Goal: Transaction & Acquisition: Purchase product/service

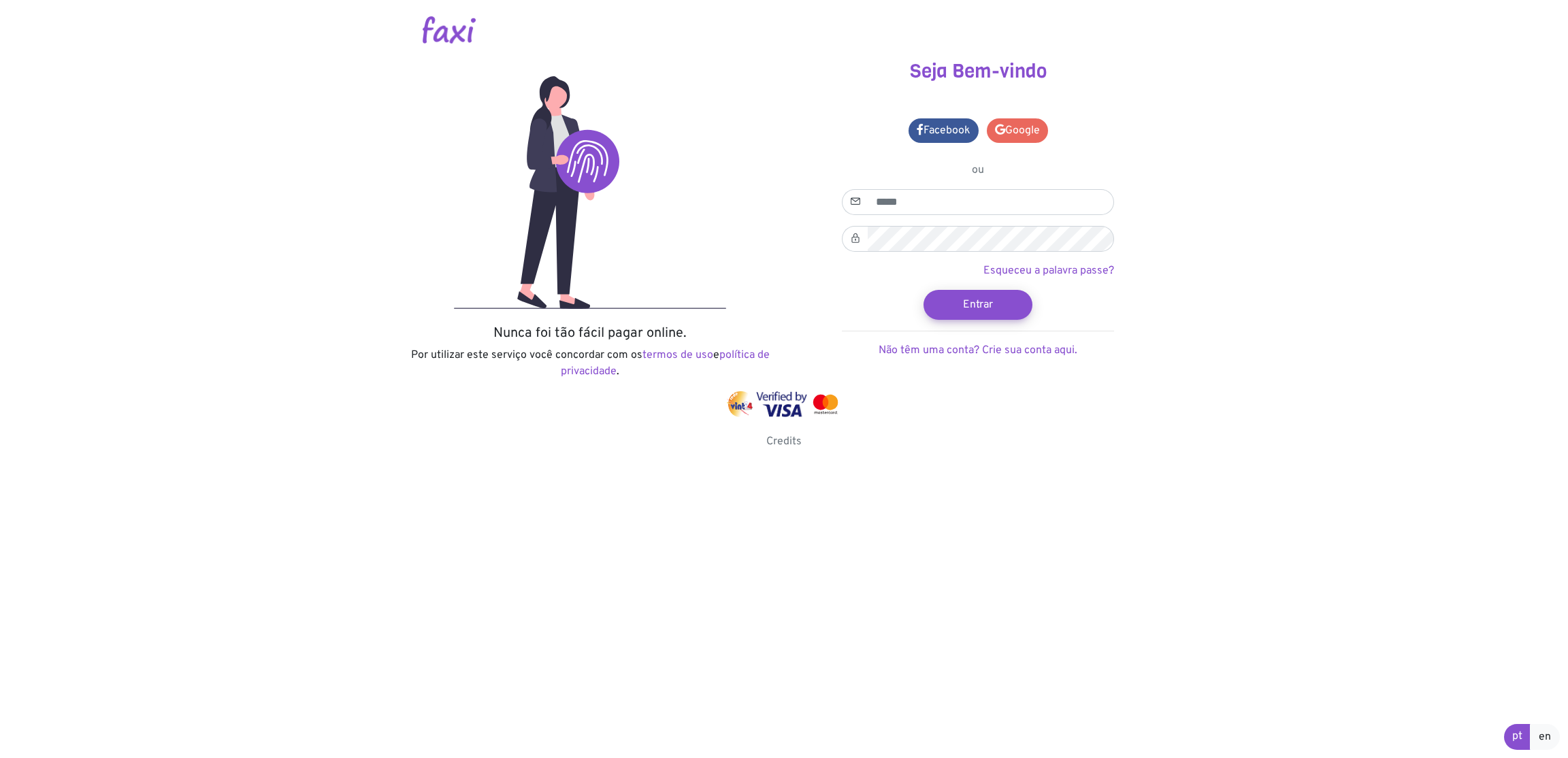
click at [1019, 130] on link "Google" at bounding box center [1018, 130] width 62 height 24
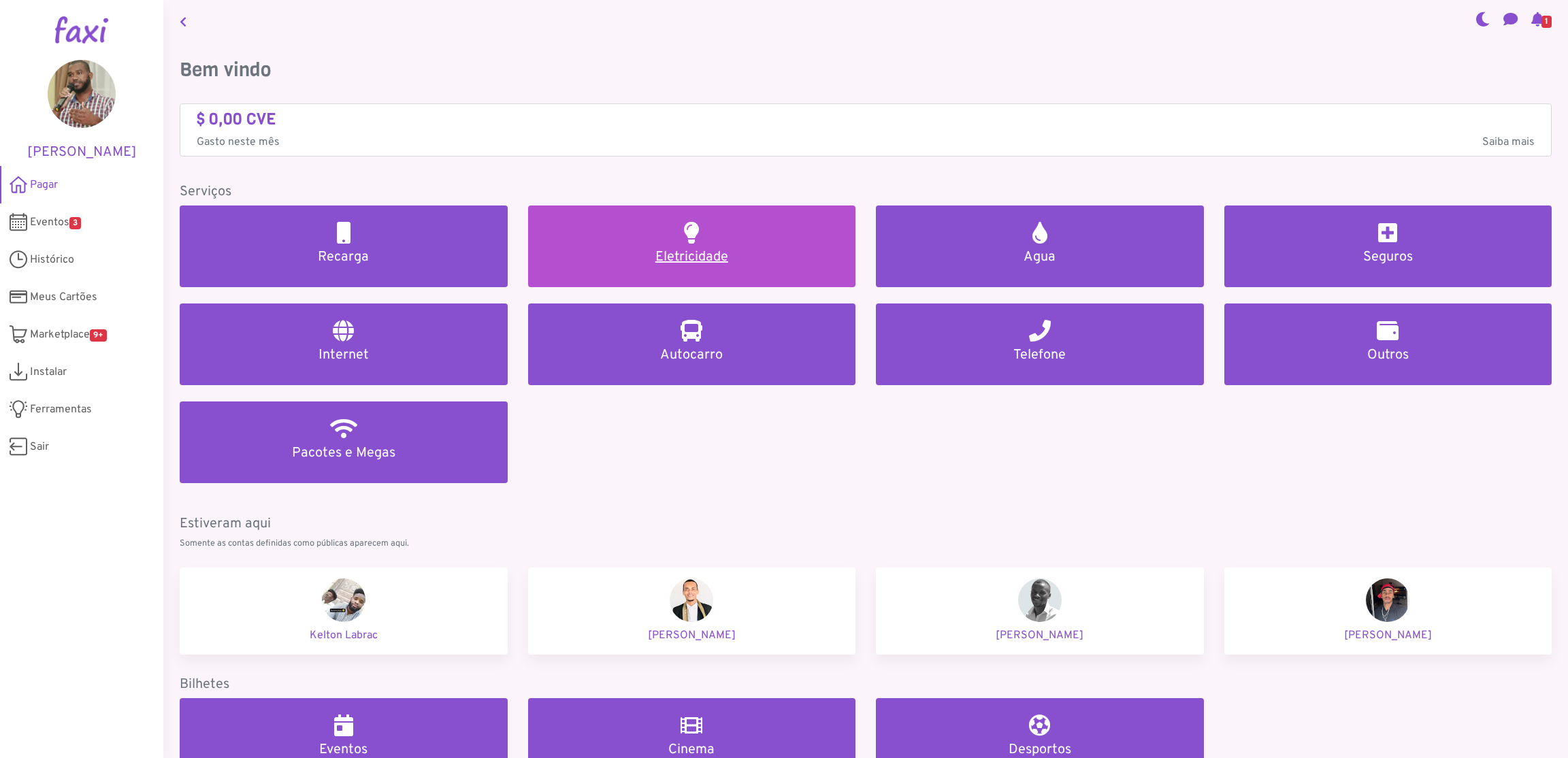
click at [695, 257] on h5 "Eletricidade" at bounding box center [691, 257] width 295 height 16
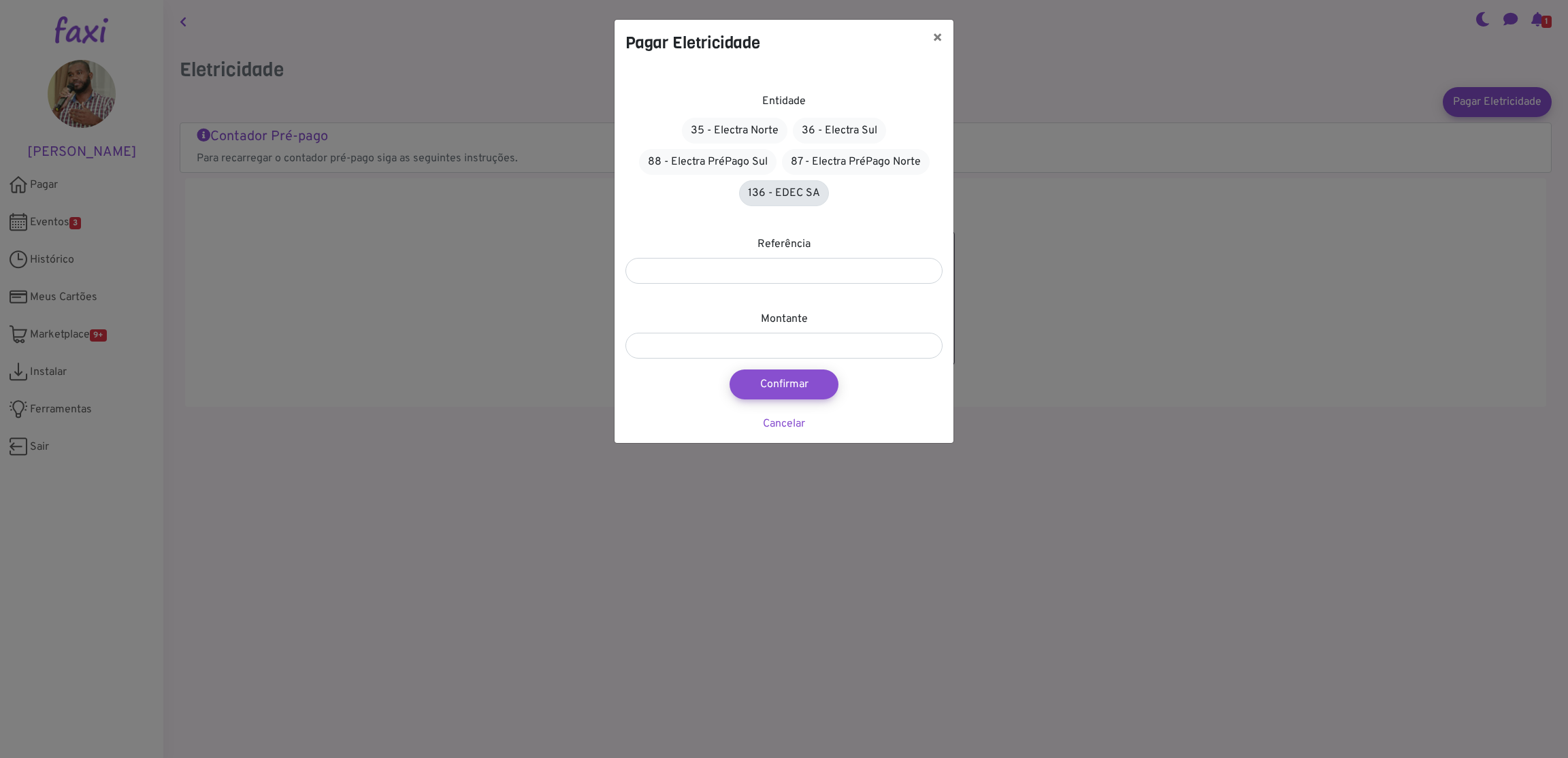
click at [786, 194] on link "136 - EDEC SA" at bounding box center [784, 193] width 90 height 26
click at [787, 188] on link "136 - EDEC SA" at bounding box center [784, 192] width 88 height 24
click at [790, 275] on input "number" at bounding box center [784, 269] width 318 height 26
type input "*******"
click at [770, 338] on input "number" at bounding box center [784, 344] width 318 height 26
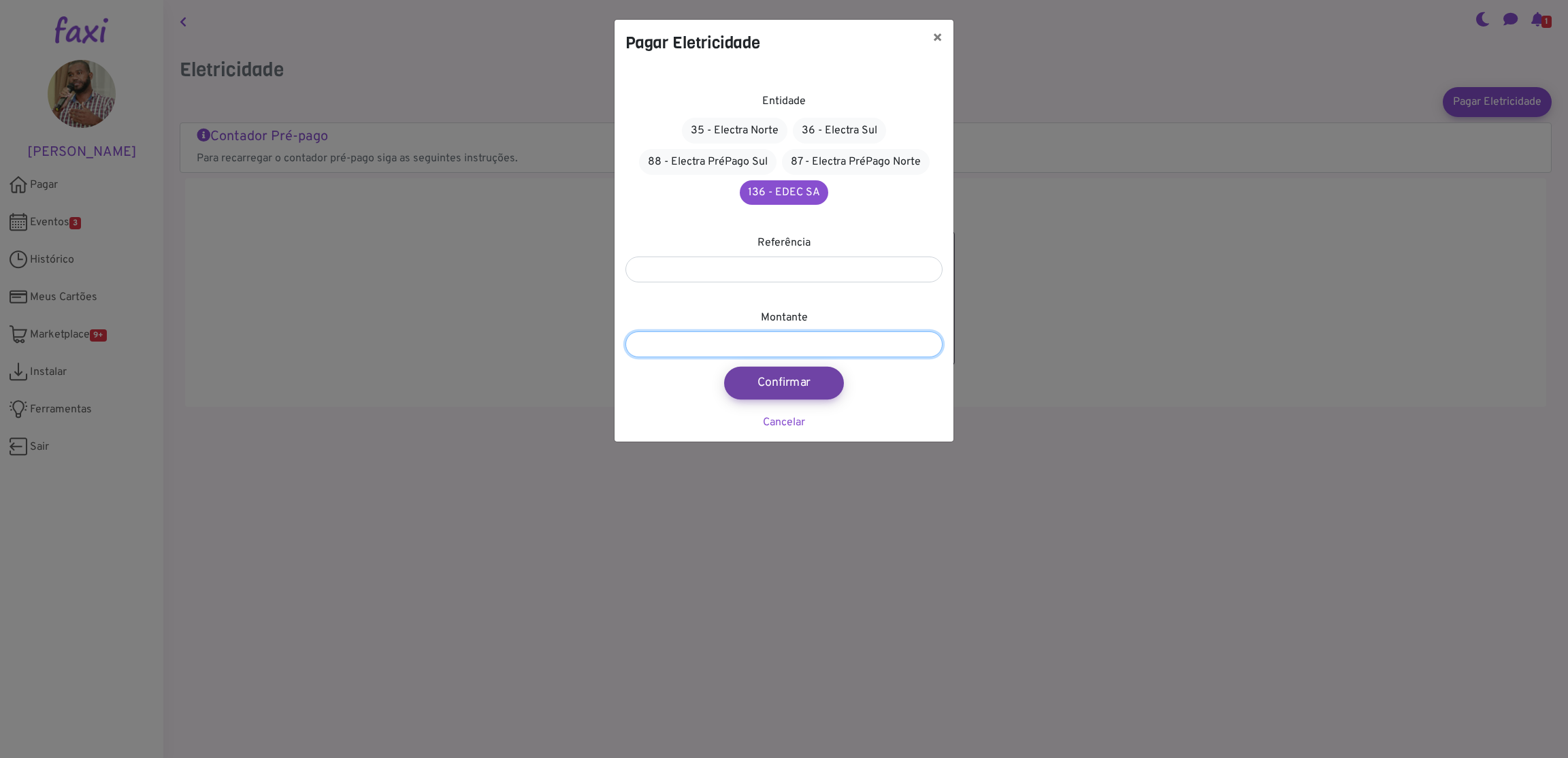
type input "****"
click at [783, 394] on button "Confirmar" at bounding box center [784, 383] width 120 height 33
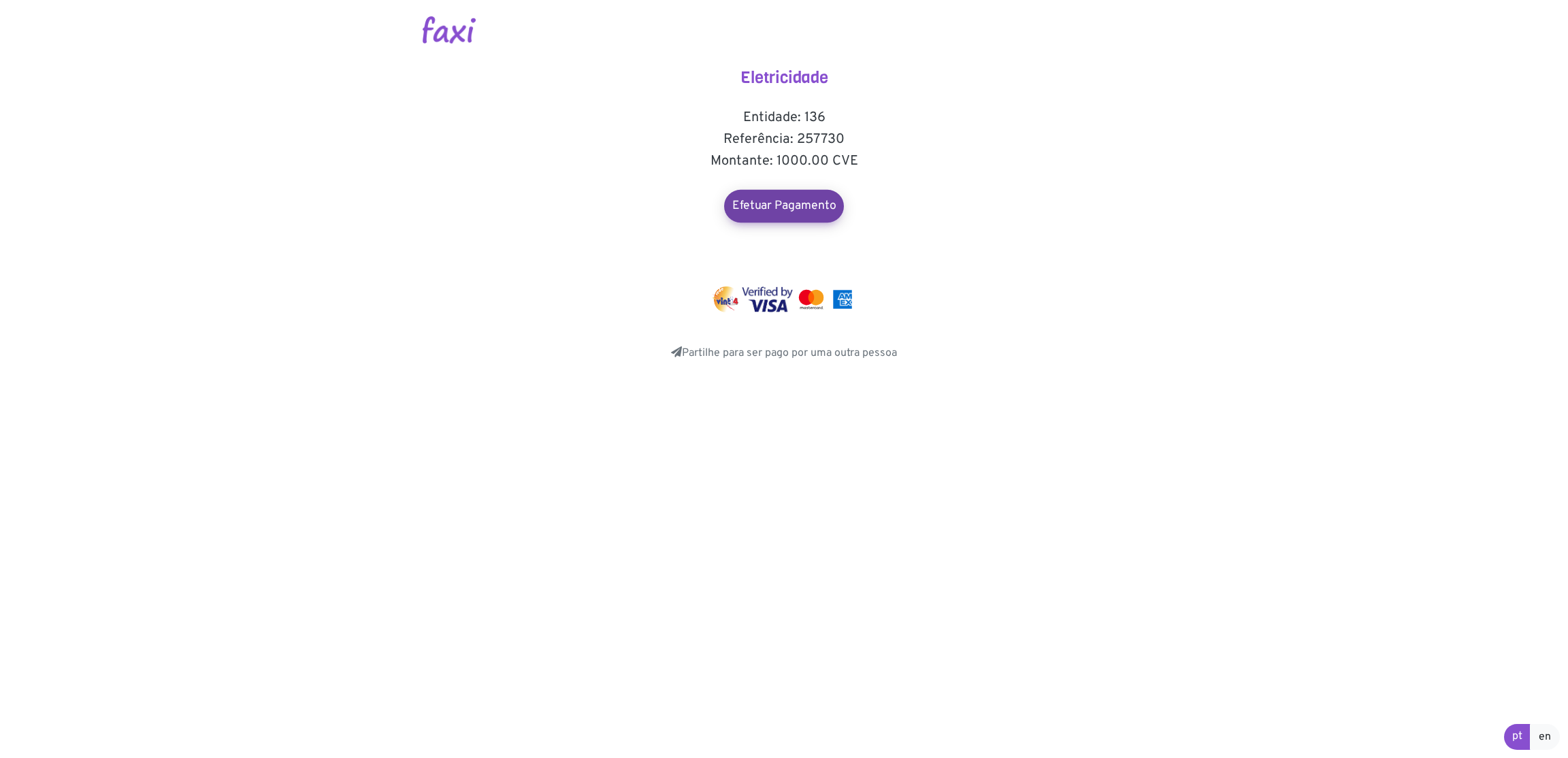
click at [789, 202] on link "Efetuar Pagamento" at bounding box center [784, 206] width 120 height 33
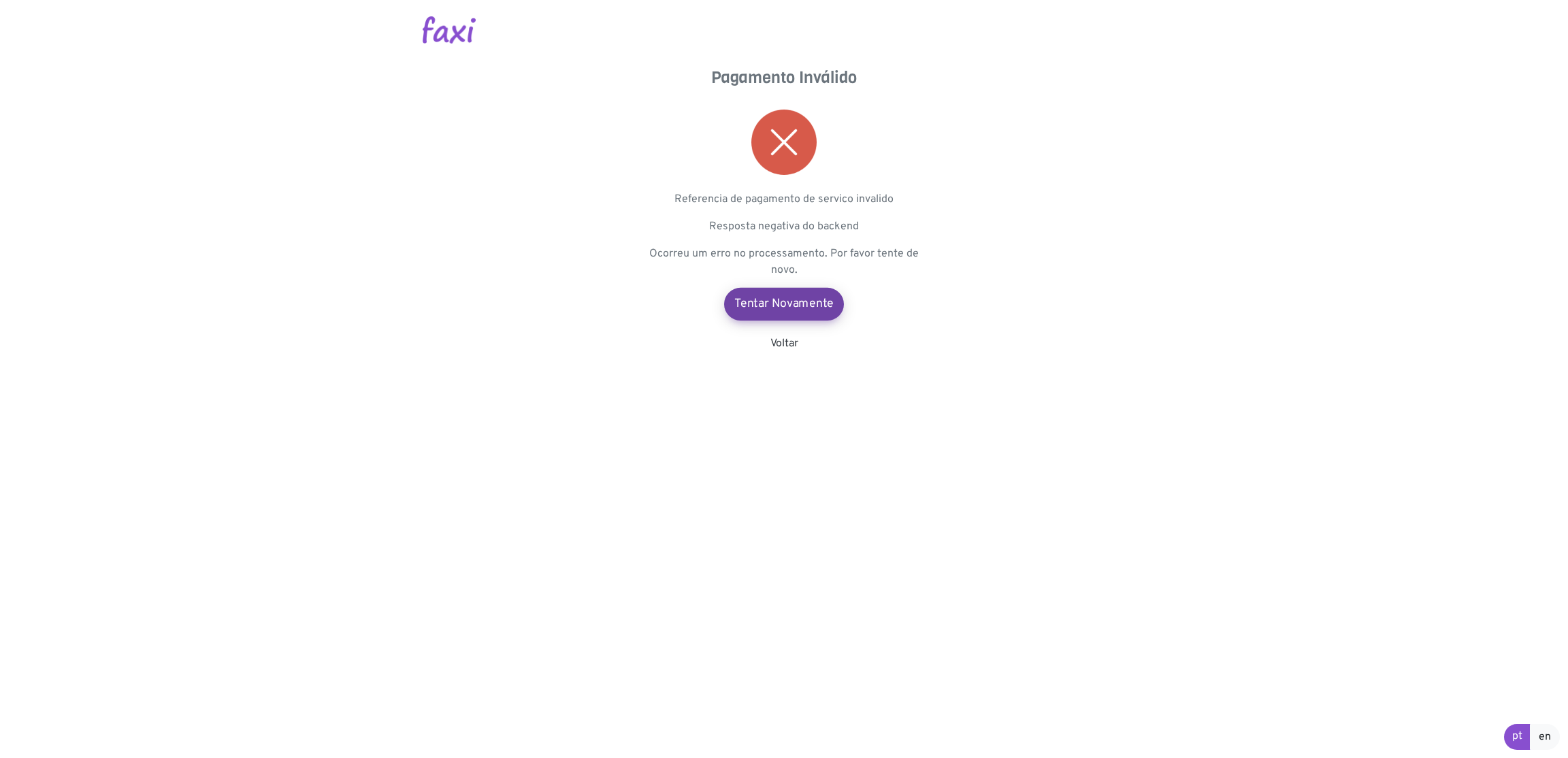
click at [774, 313] on link "Tentar Novamente" at bounding box center [784, 304] width 120 height 33
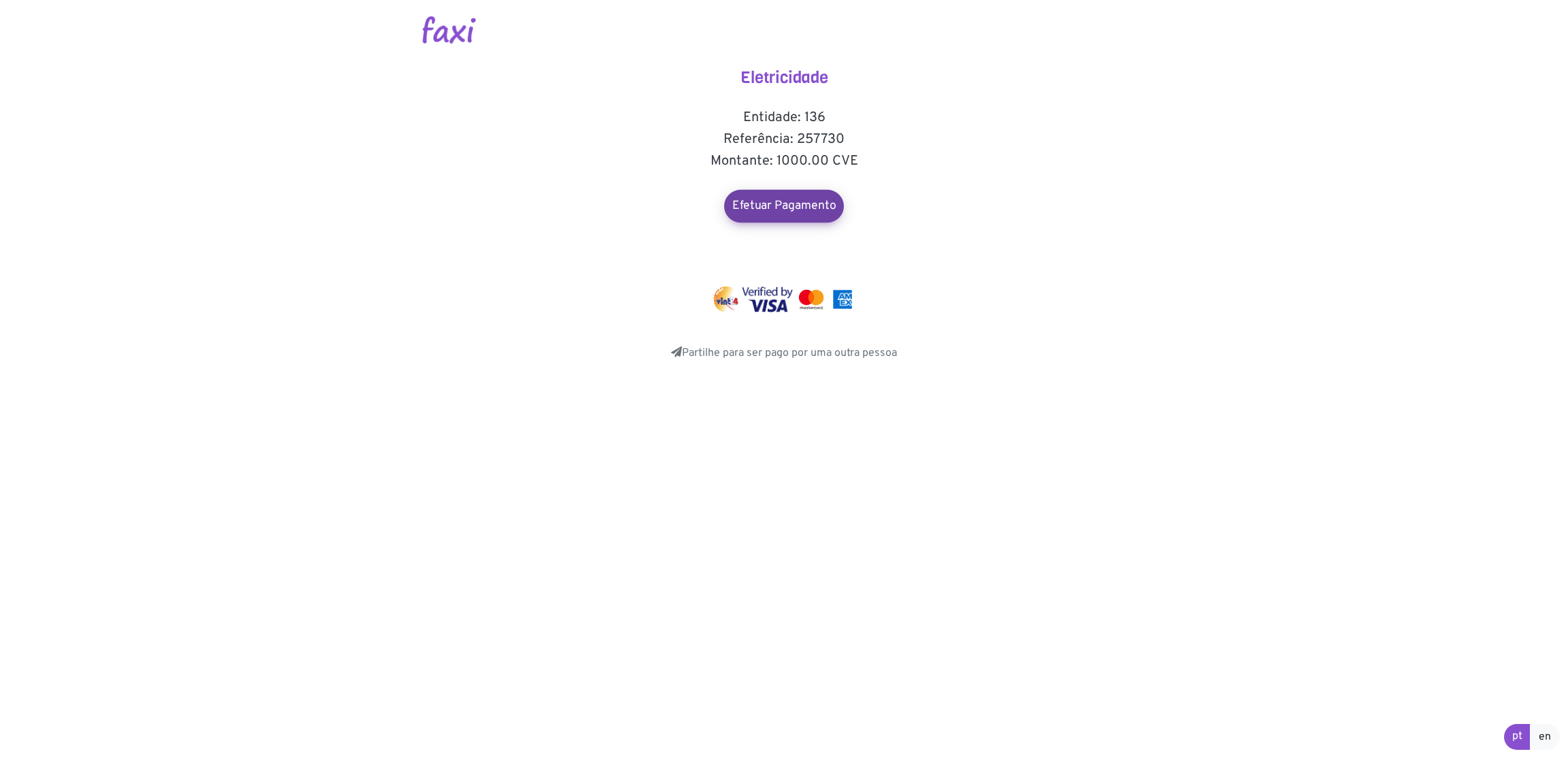
click at [805, 208] on link "Efetuar Pagamento" at bounding box center [784, 206] width 120 height 33
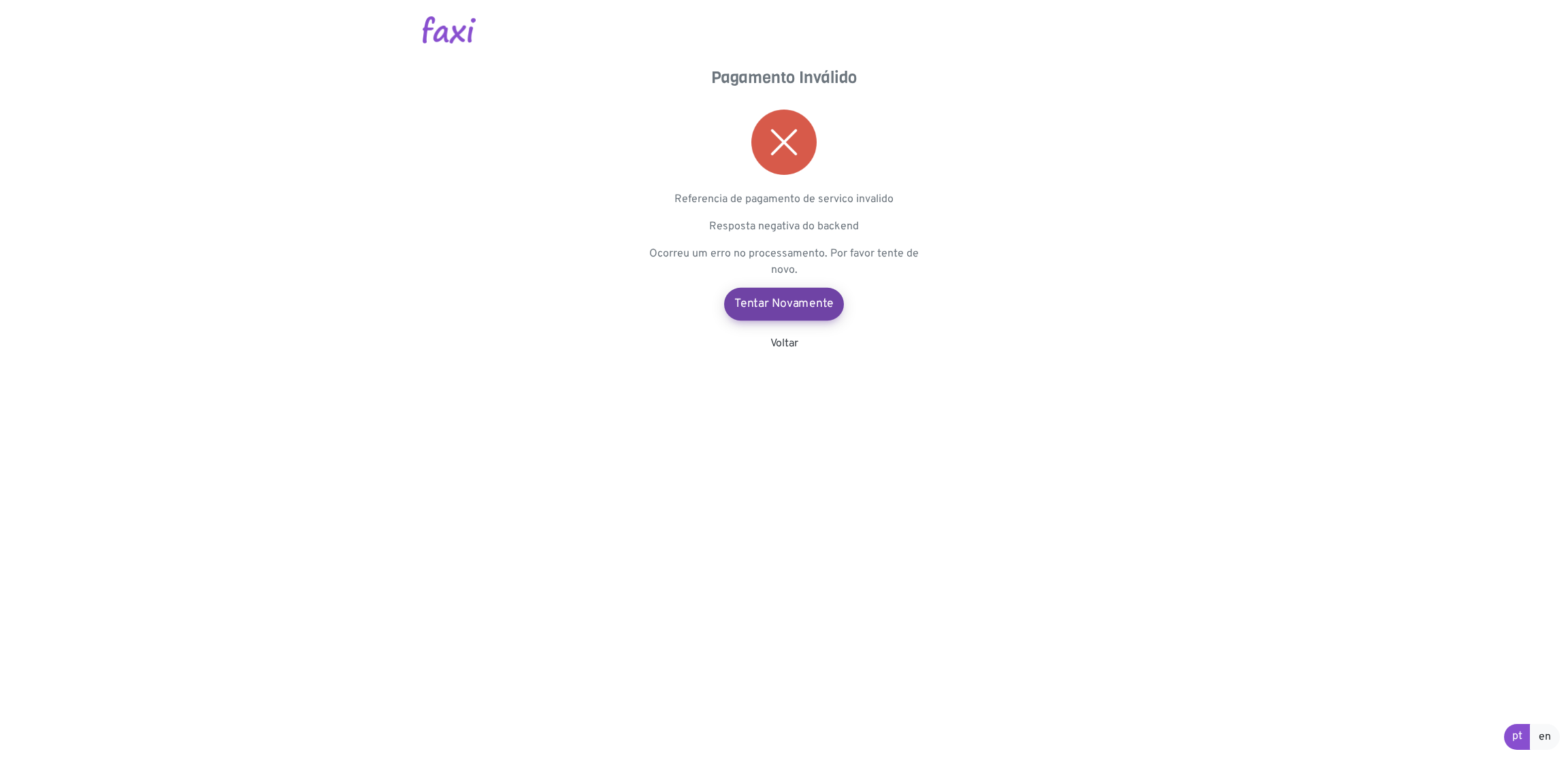
drag, startPoint x: 781, startPoint y: 309, endPoint x: 774, endPoint y: 305, distance: 8.1
click at [781, 309] on link "Tentar Novamente" at bounding box center [784, 304] width 120 height 33
